Goal: Task Accomplishment & Management: Use online tool/utility

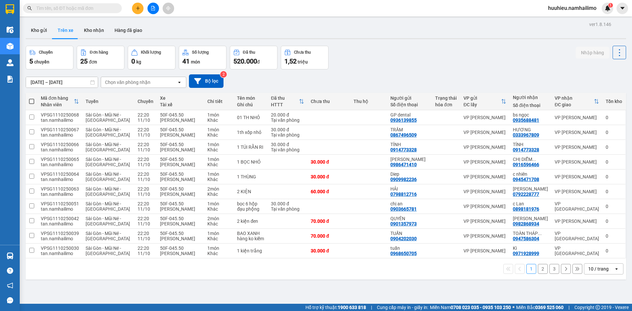
click at [127, 82] on div "Chọn văn phòng nhận" at bounding box center [127, 82] width 45 height 7
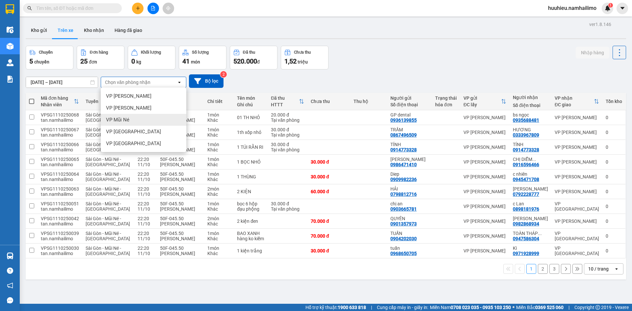
click at [137, 119] on div "VP Mũi Né" at bounding box center [144, 120] width 86 height 12
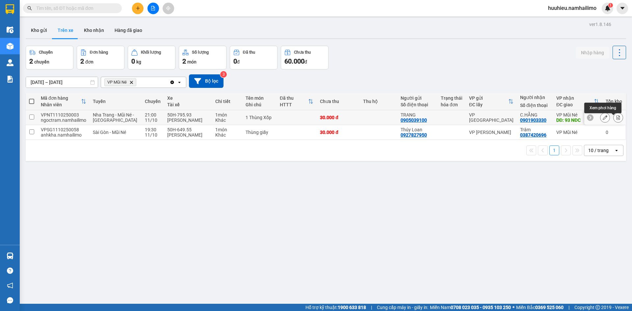
click at [615, 119] on icon at bounding box center [617, 117] width 5 height 5
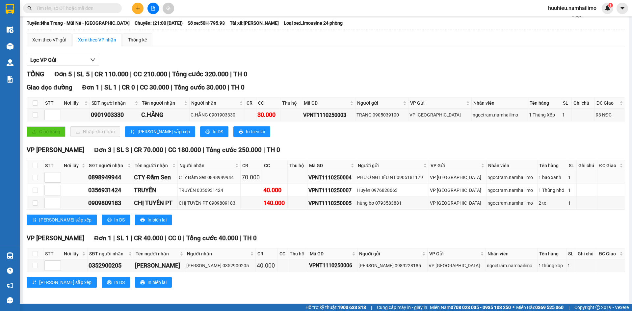
scroll to position [37, 0]
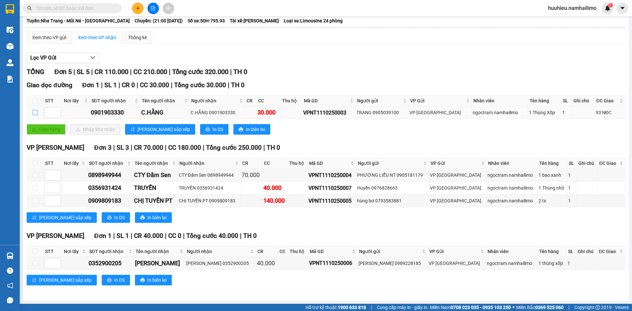
click at [36, 112] on input "checkbox" at bounding box center [35, 112] width 5 height 5
checkbox input "true"
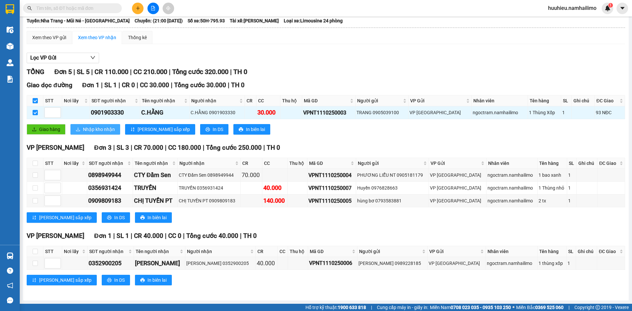
click at [89, 132] on span "Nhập kho nhận" at bounding box center [99, 129] width 32 height 7
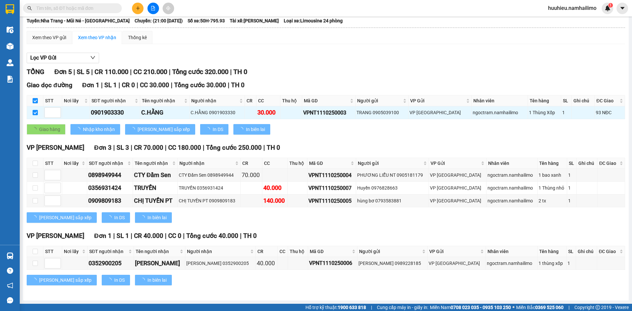
checkbox input "false"
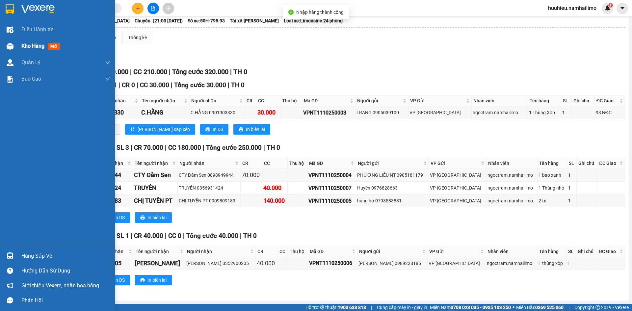
click at [24, 45] on span "Kho hàng" at bounding box center [32, 46] width 23 height 6
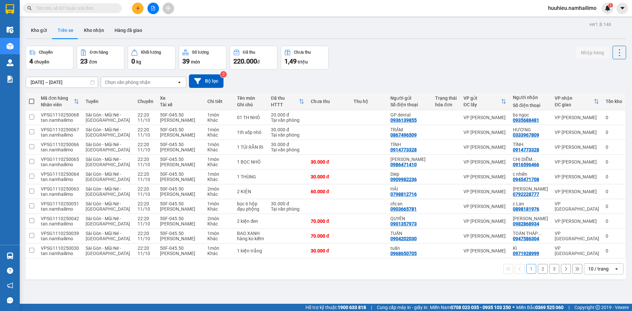
click at [121, 82] on div "Chọn văn phòng nhận" at bounding box center [127, 82] width 45 height 7
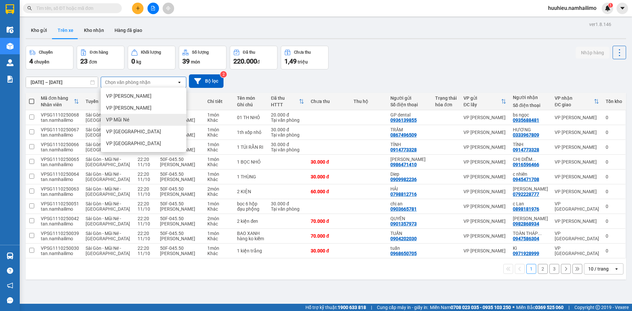
click at [138, 116] on div "VP Mũi Né" at bounding box center [144, 120] width 86 height 12
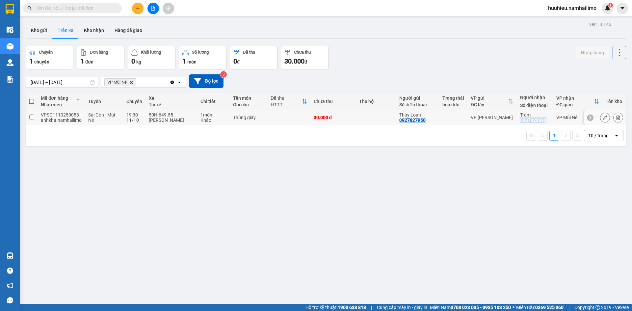
drag, startPoint x: 515, startPoint y: 123, endPoint x: 542, endPoint y: 125, distance: 27.7
click at [542, 123] on div "Trâm 0387420696" at bounding box center [535, 117] width 30 height 11
checkbox input "true"
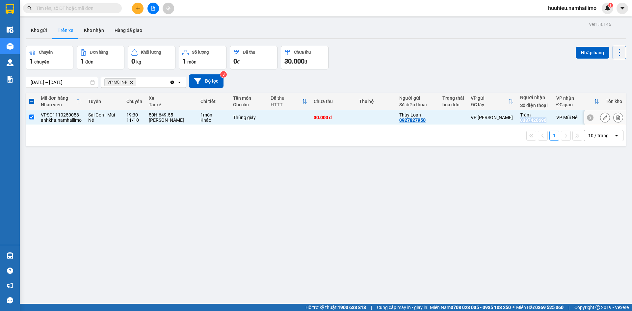
copy div "0387420696"
click at [73, 8] on input "text" at bounding box center [75, 8] width 78 height 7
paste input "0387420696"
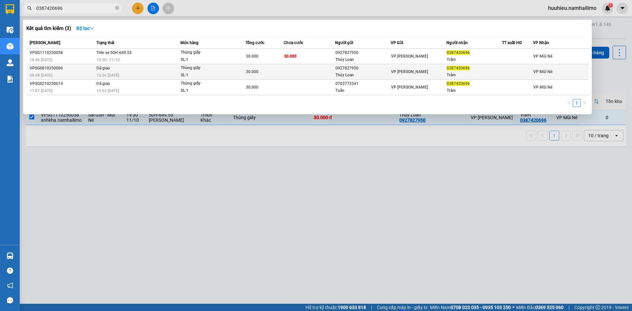
type input "0387420696"
click at [91, 68] on div "VPSG0810250006" at bounding box center [62, 68] width 65 height 7
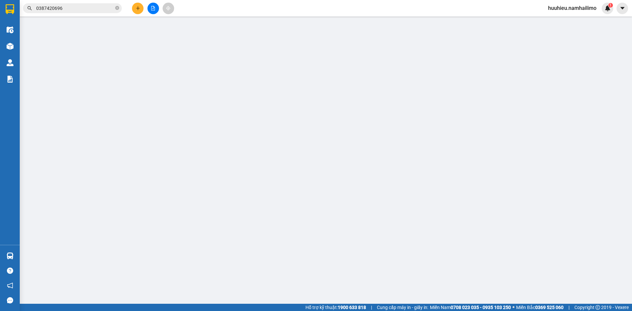
type input "0927827950"
type input "Thúy Loan"
type input "0387420696"
type input "Trâm"
type input "30.000"
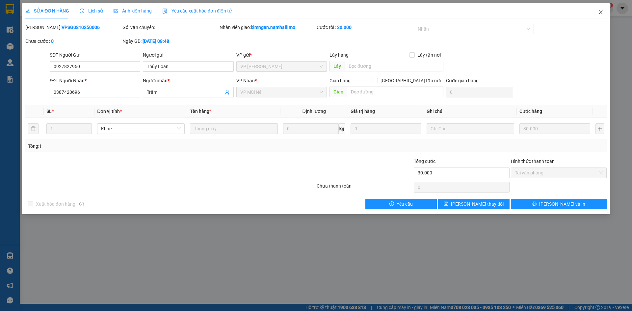
click at [598, 14] on icon "close" at bounding box center [600, 12] width 5 height 5
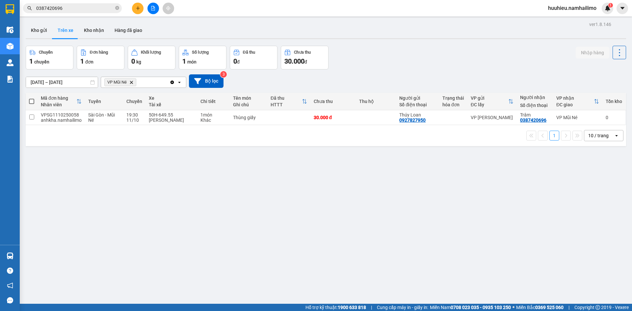
click at [68, 5] on input "0387420696" at bounding box center [75, 8] width 78 height 7
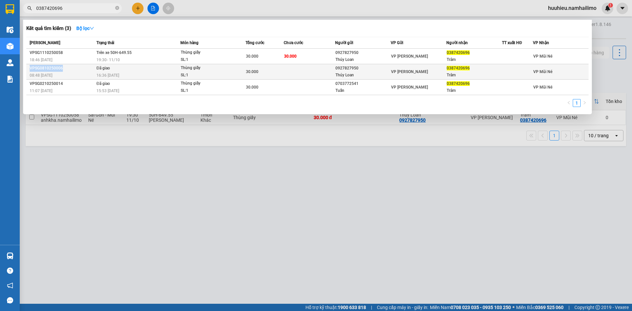
drag, startPoint x: 31, startPoint y: 68, endPoint x: 62, endPoint y: 70, distance: 31.0
click at [62, 70] on div "VPSG0810250006" at bounding box center [62, 68] width 65 height 7
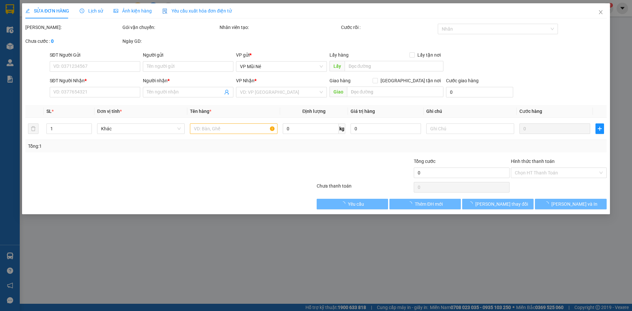
type input "0927827950"
type input "Thúy Loan"
type input "0387420696"
type input "Trâm"
type input "30.000"
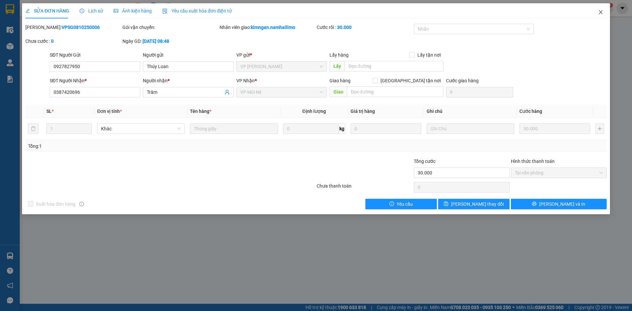
click at [600, 12] on icon "close" at bounding box center [600, 12] width 4 height 4
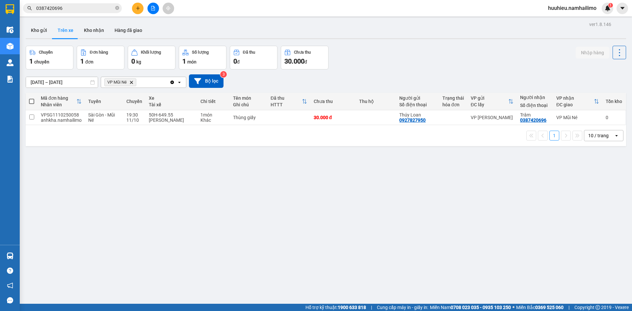
drag, startPoint x: 526, startPoint y: 124, endPoint x: 476, endPoint y: 250, distance: 135.5
click at [476, 250] on div "ver 1.8.146 Kho gửi Trên xe Kho nhận Hàng đã giao Chuyến 1 chuyến Đơn hàng 1 đơ…" at bounding box center [325, 175] width 605 height 311
click at [72, 5] on input "0387420696" at bounding box center [75, 8] width 78 height 7
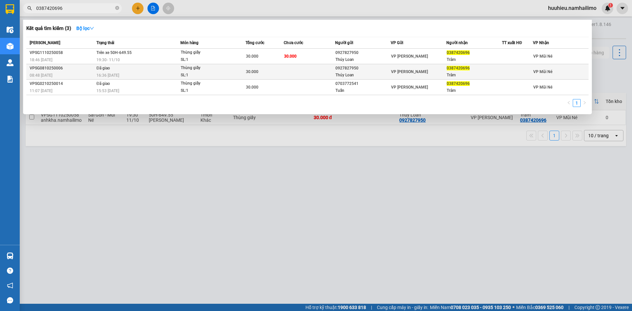
click at [334, 73] on td at bounding box center [309, 71] width 51 height 15
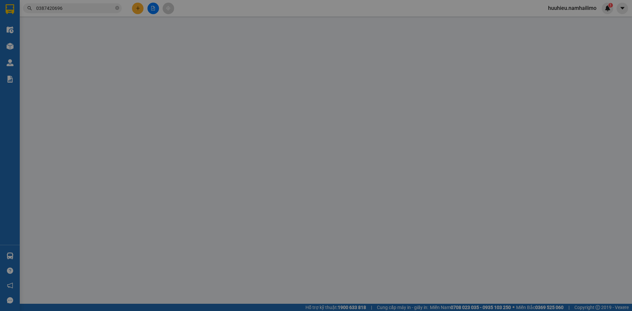
type input "0927827950"
type input "Thúy Loan"
type input "0387420696"
type input "Trâm"
type input "30.000"
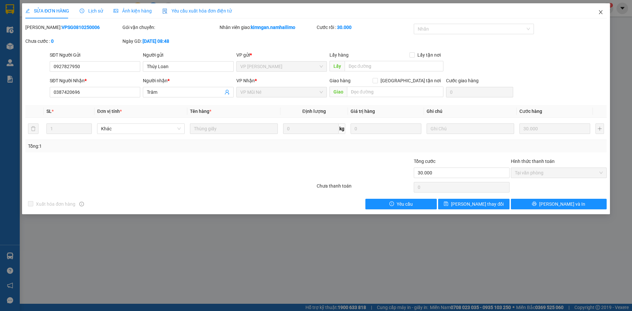
click at [600, 12] on icon "close" at bounding box center [600, 12] width 4 height 4
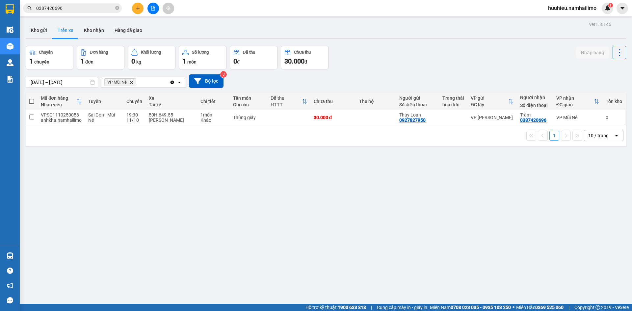
click at [77, 11] on input "0387420696" at bounding box center [75, 8] width 78 height 7
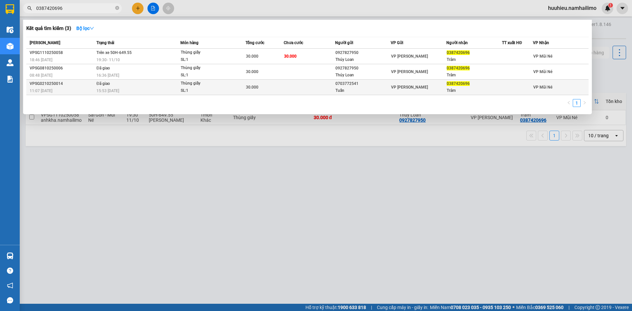
click at [79, 90] on div "11:07 - 02/10" at bounding box center [62, 90] width 65 height 7
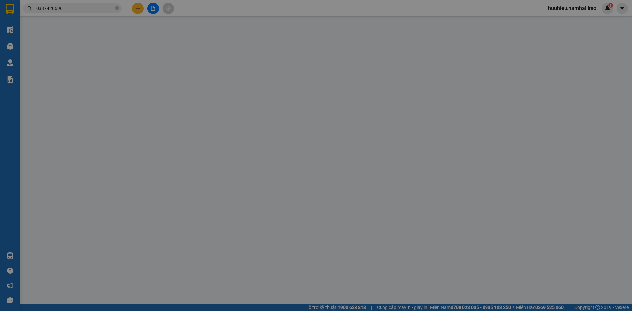
type input "0703772541"
type input "Tuấn"
type input "0387420696"
type input "Trâm"
type input "30.000"
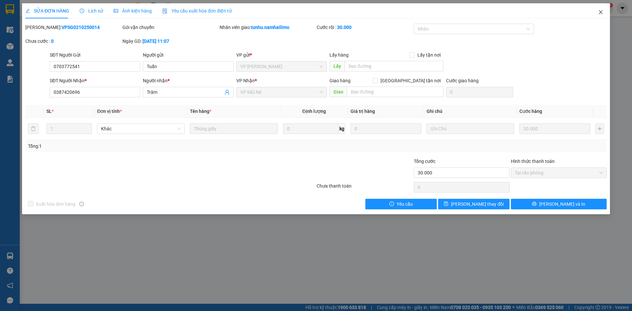
click at [604, 13] on span "Close" at bounding box center [600, 12] width 18 height 18
